Goal: Task Accomplishment & Management: Use online tool/utility

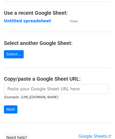
scroll to position [26, 0]
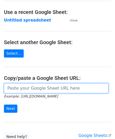
click at [24, 89] on input "url" at bounding box center [56, 88] width 105 height 10
paste input "https://docs.google.com/spreadsheets/d/1dWL4ffJJ4_Wf28cn8KlR__FJ1qufzlbaGpLuu18…"
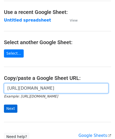
type input "https://docs.google.com/spreadsheets/d/1dWL4ffJJ4_Wf28cn8KlR__FJ1qufzlbaGpLuu18…"
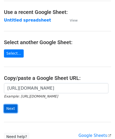
click at [7, 108] on input "Next" at bounding box center [10, 109] width 13 height 8
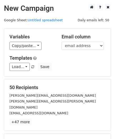
scroll to position [64, 0]
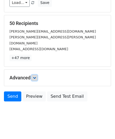
click at [35, 76] on icon at bounding box center [34, 77] width 3 height 3
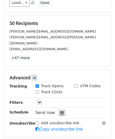
click at [60, 111] on icon at bounding box center [61, 113] width 3 height 4
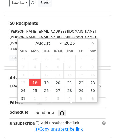
type input "[DATE] 12:00"
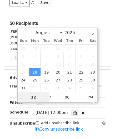
paste input "Hour"
type input "2"
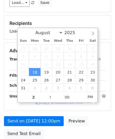
type input "[DATE] 14:00"
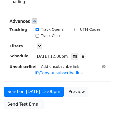
scroll to position [95, 0]
